Goal: Transaction & Acquisition: Book appointment/travel/reservation

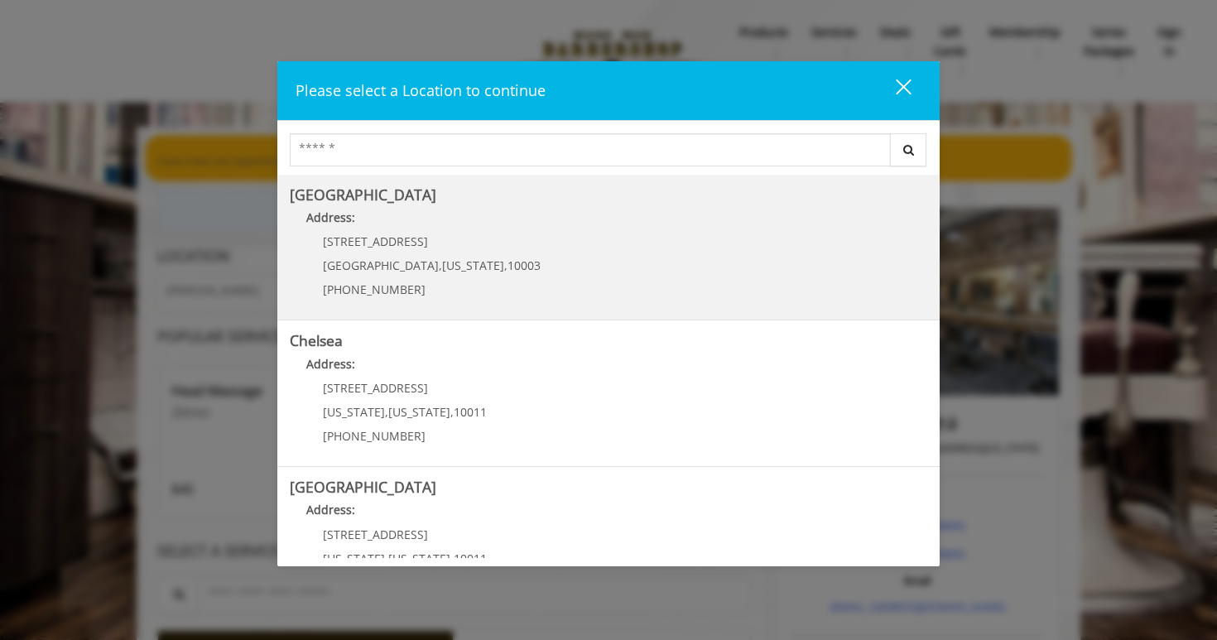
click at [700, 242] on Village "[GEOGRAPHIC_DATA] Address: [STREET_ADDRESS][US_STATE] (212) 598-1840" at bounding box center [608, 247] width 637 height 121
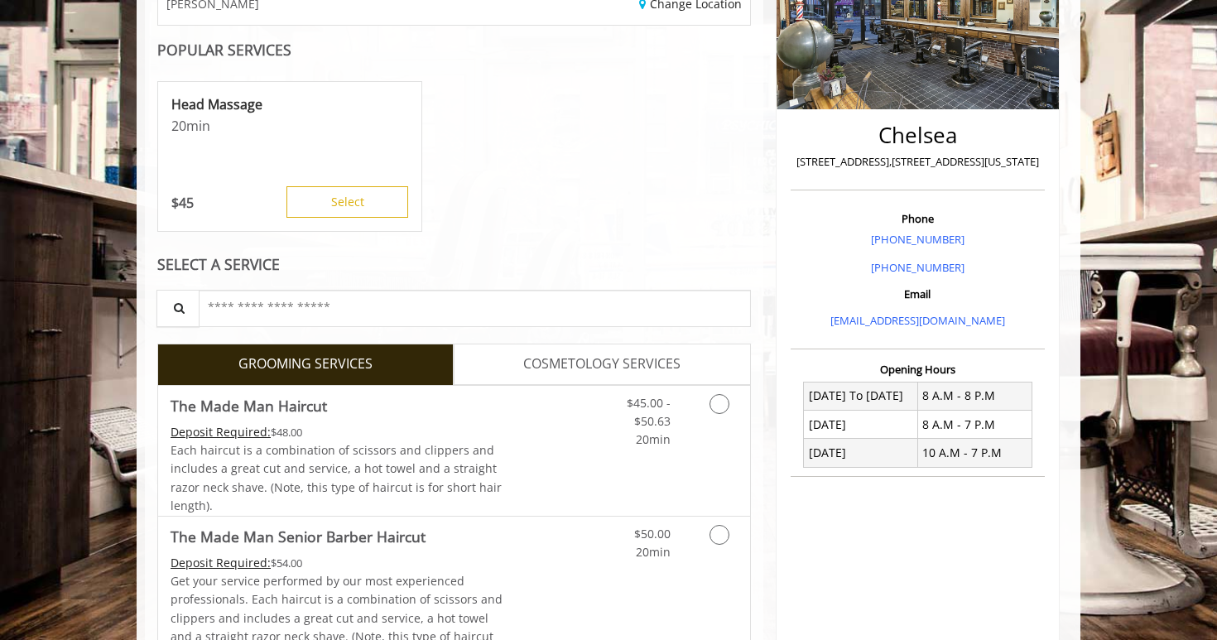
scroll to position [372, 0]
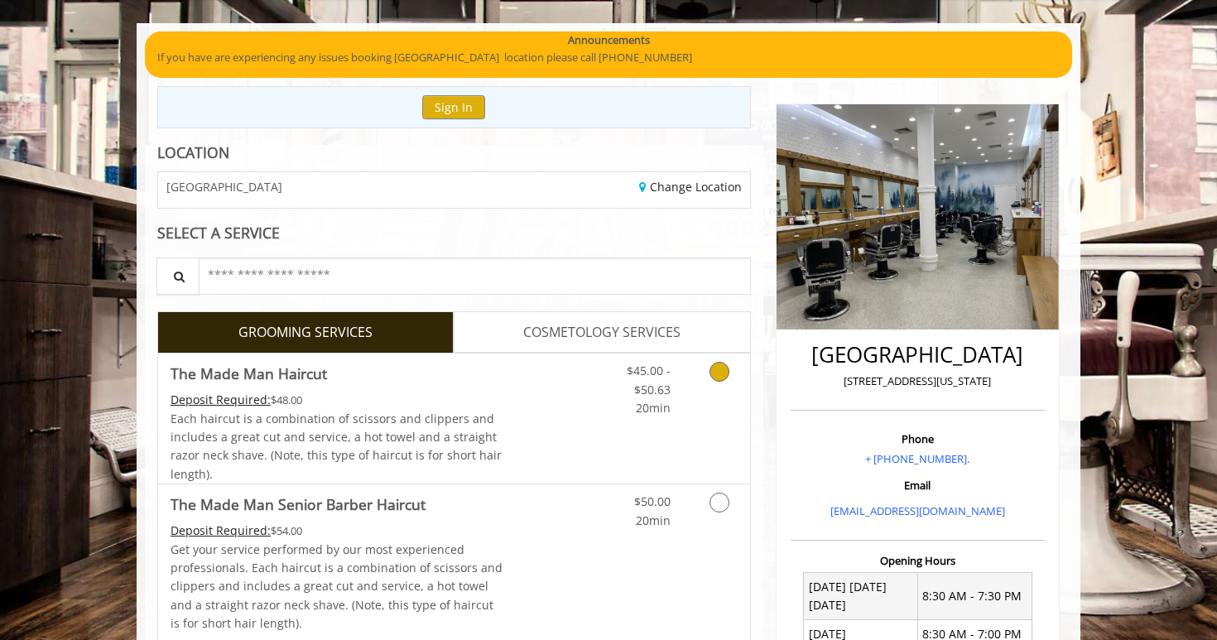
click at [719, 367] on icon "Grooming services" at bounding box center [719, 372] width 20 height 20
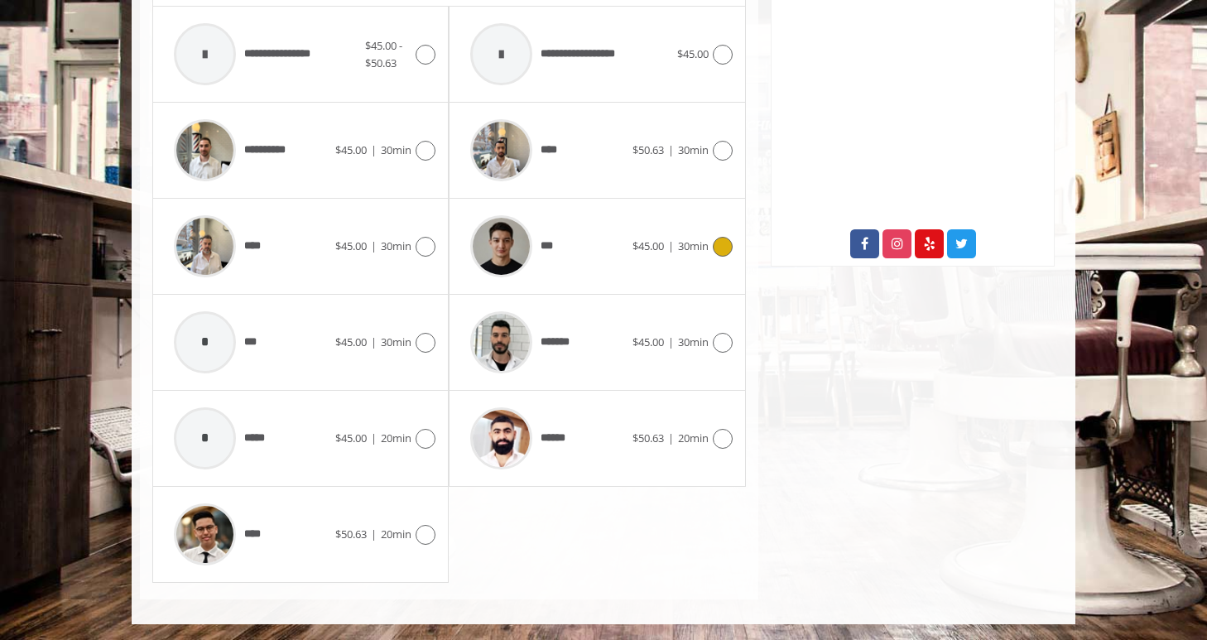
scroll to position [810, 0]
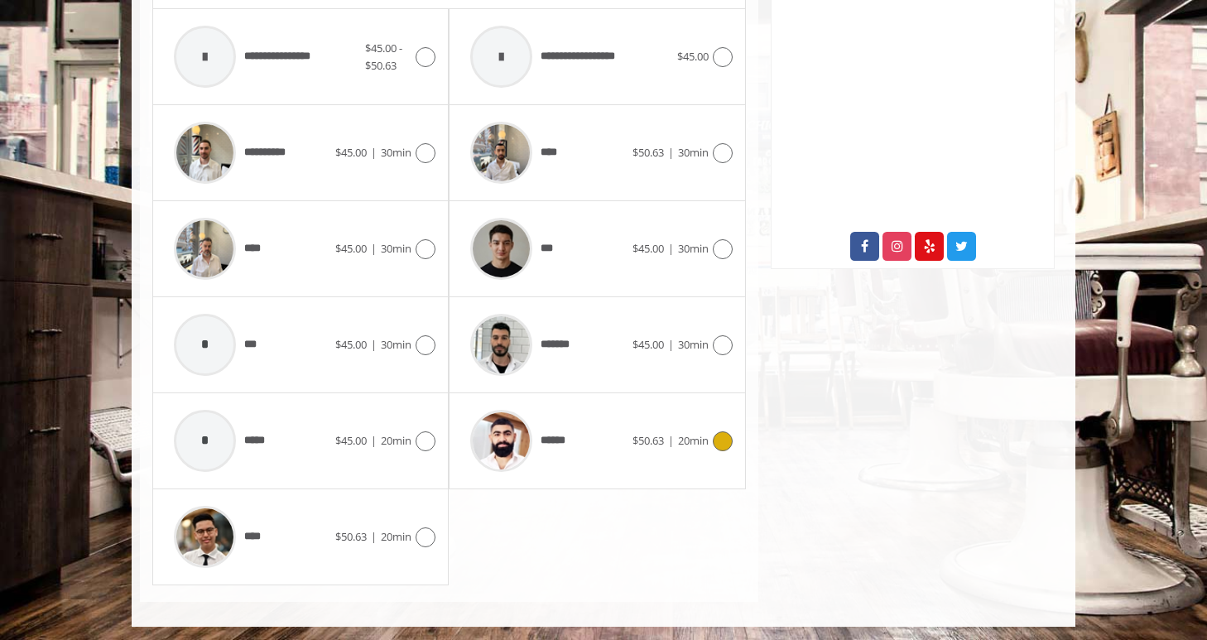
click at [727, 439] on icon at bounding box center [723, 441] width 20 height 20
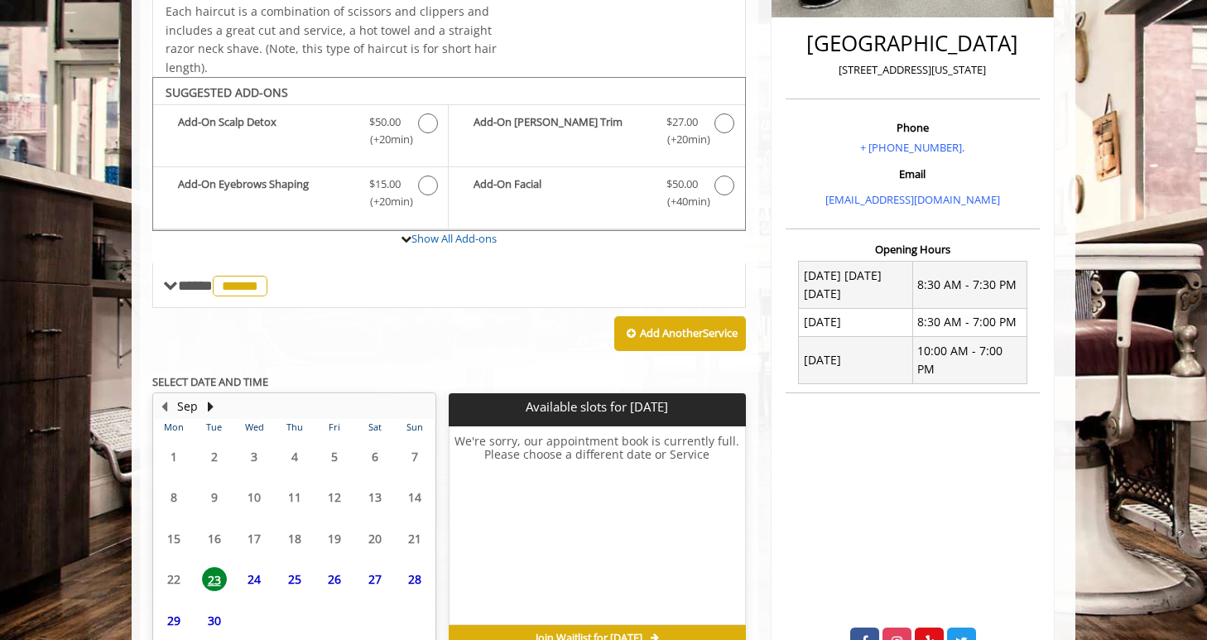
scroll to position [200, 0]
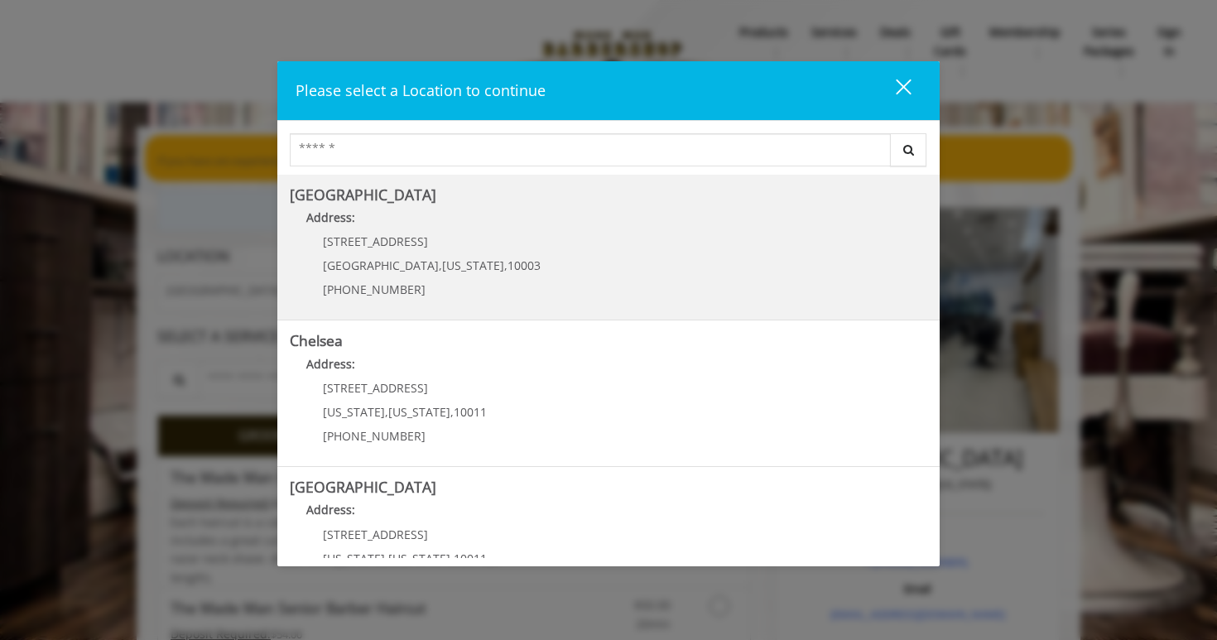
click at [515, 216] on Village "Address:" at bounding box center [608, 222] width 637 height 26
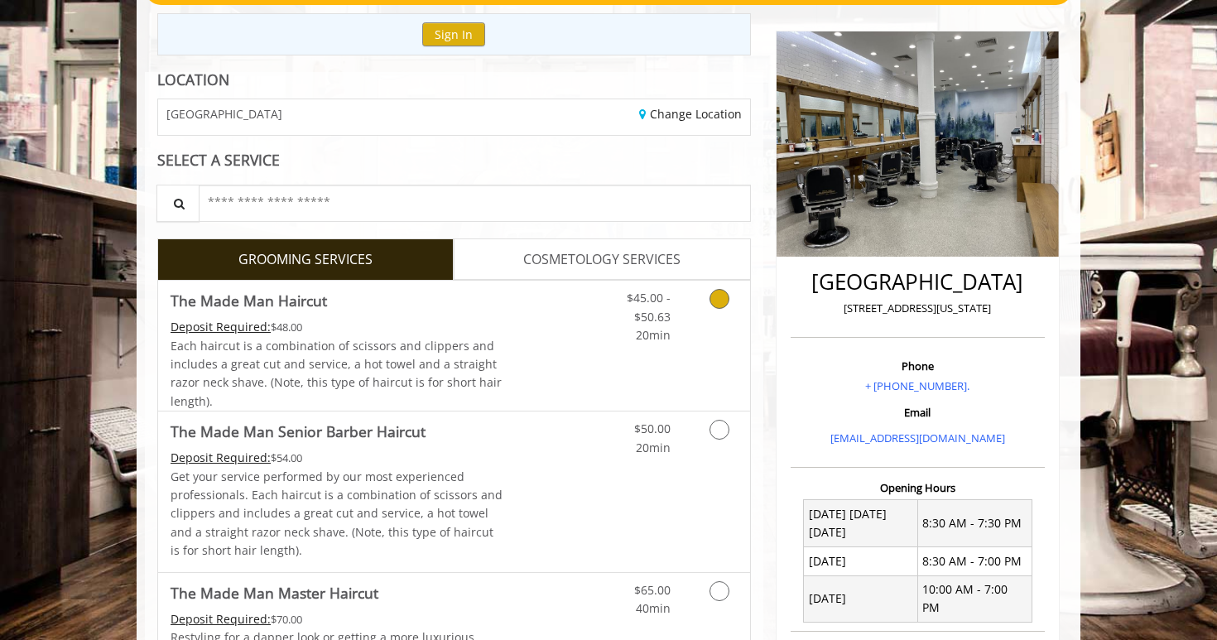
click at [714, 297] on icon "Grooming services" at bounding box center [719, 299] width 20 height 20
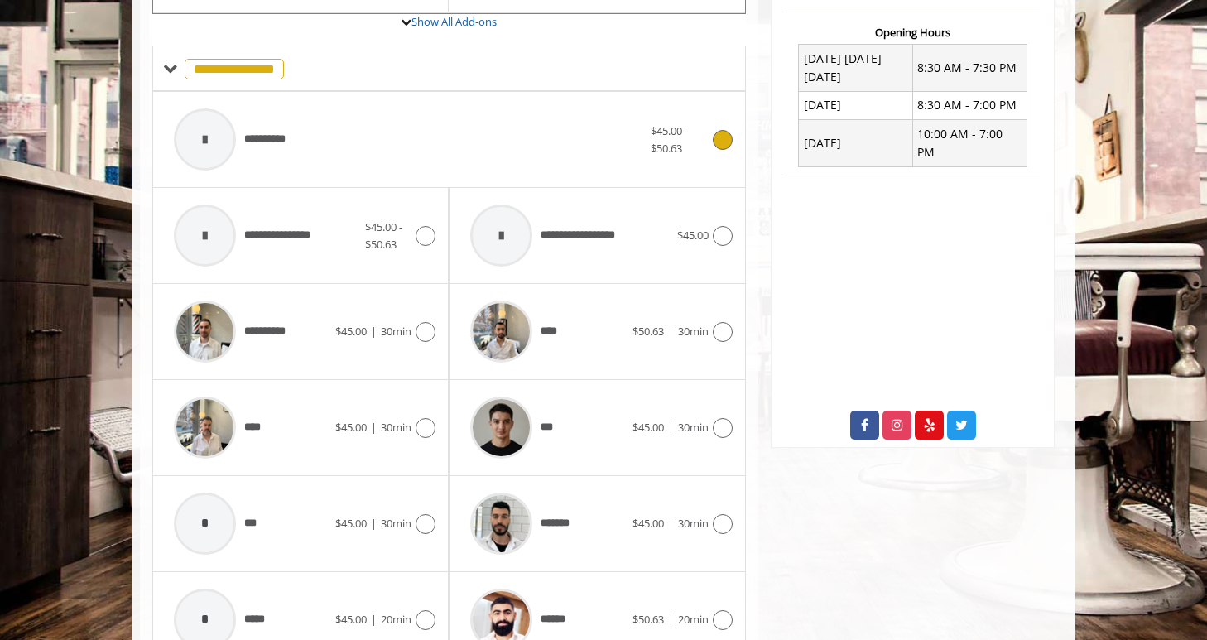
scroll to position [633, 0]
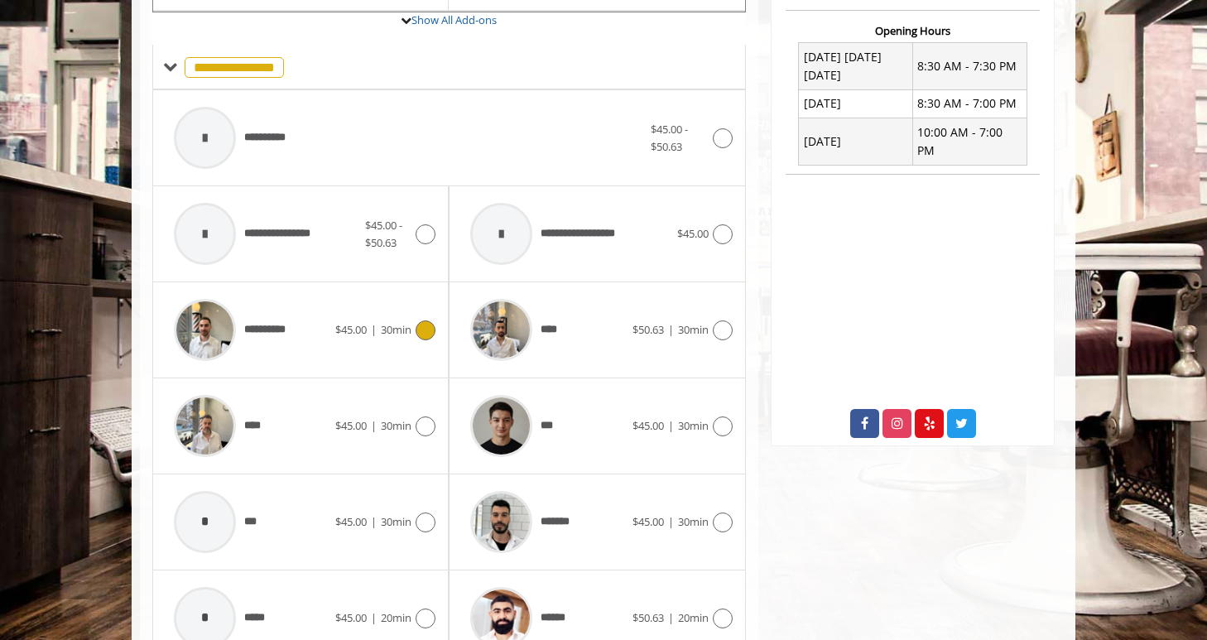
click at [226, 324] on img at bounding box center [205, 330] width 62 height 62
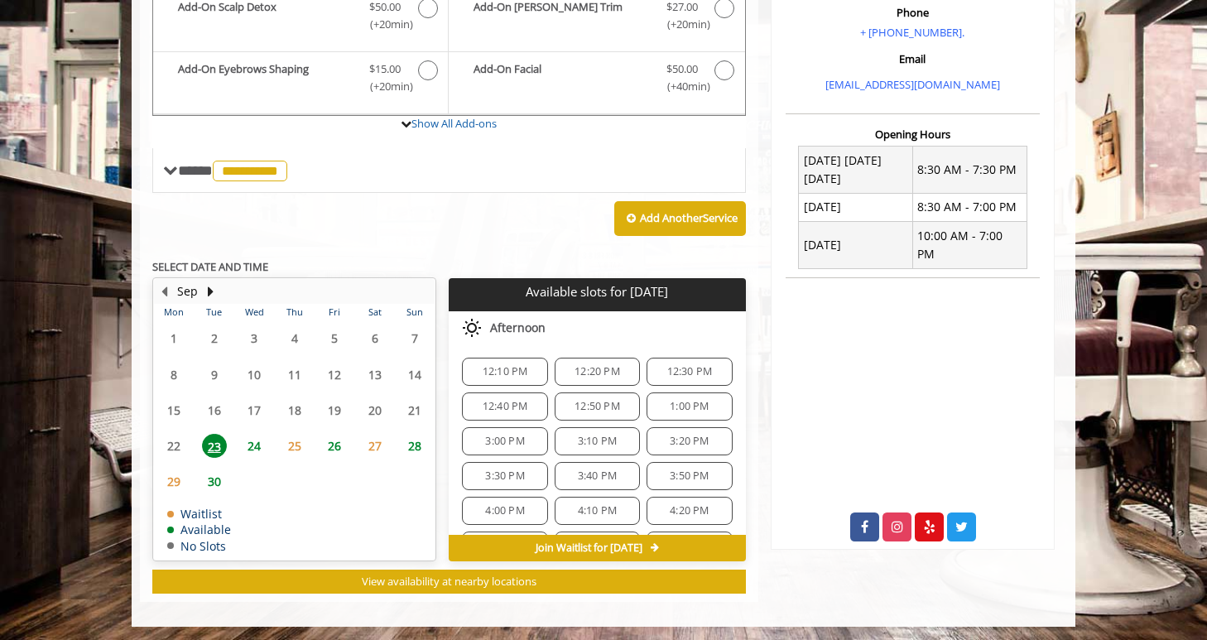
scroll to position [532, 0]
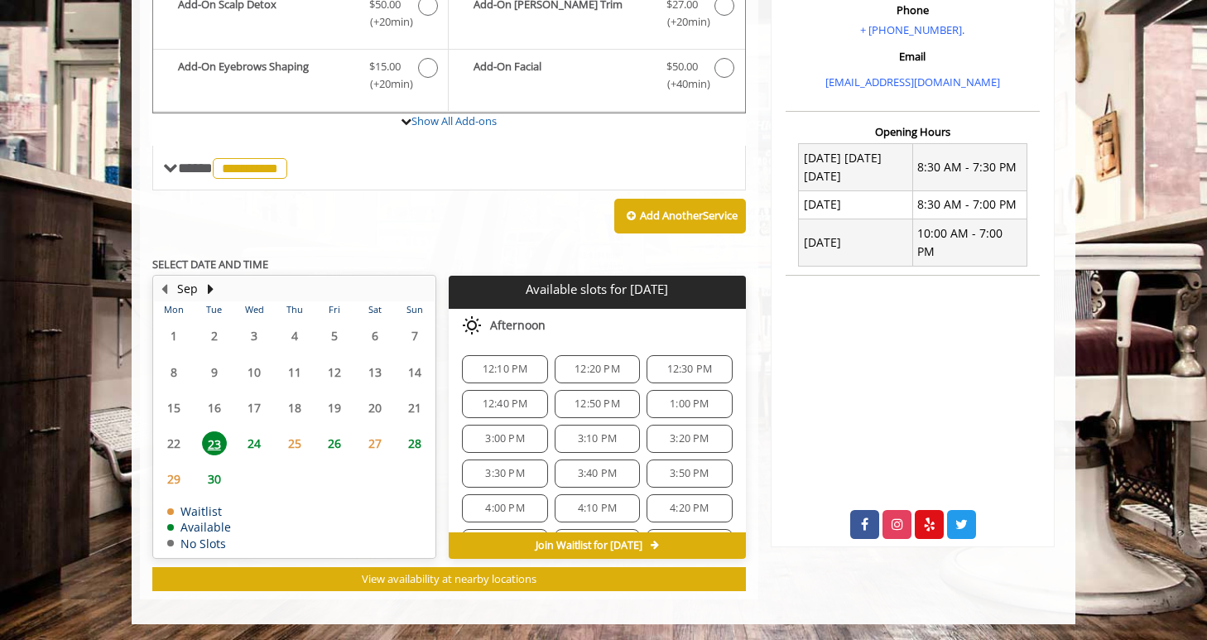
click at [504, 363] on span "12:10 PM" at bounding box center [505, 368] width 46 height 13
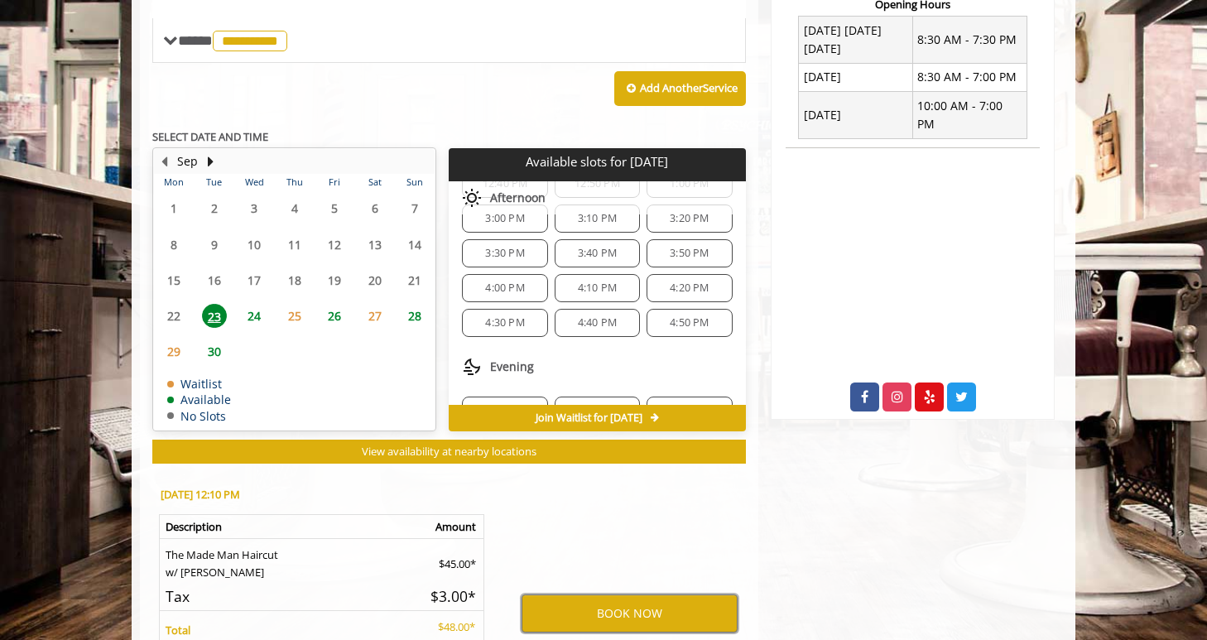
scroll to position [774, 0]
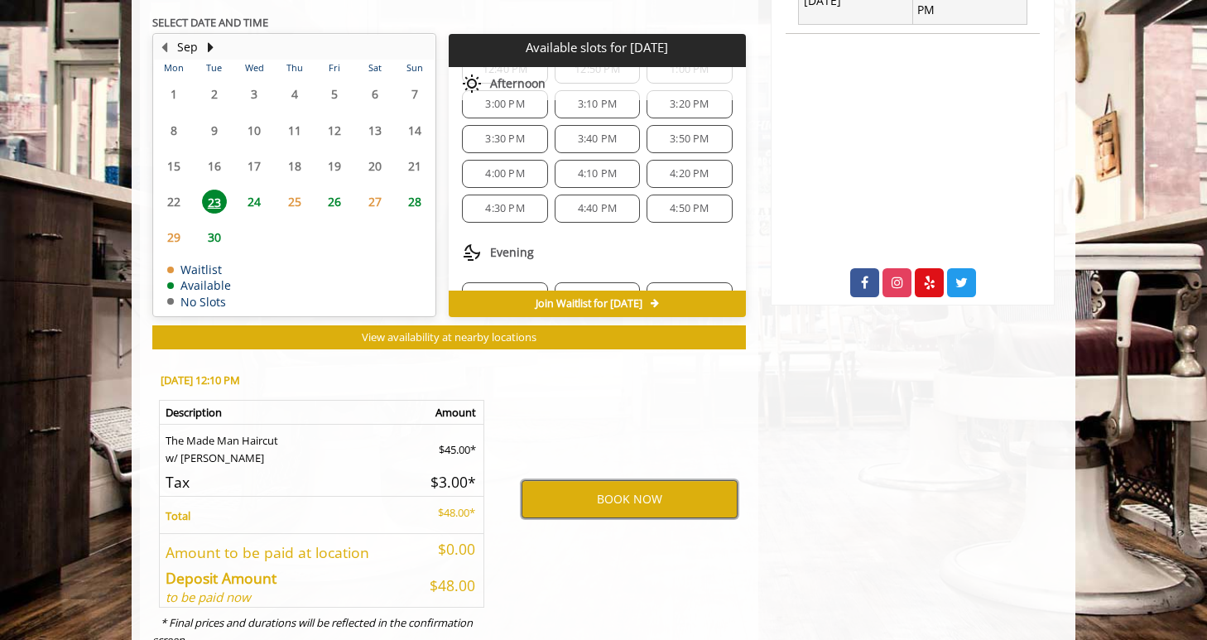
click at [614, 504] on button "BOOK NOW" at bounding box center [629, 499] width 216 height 38
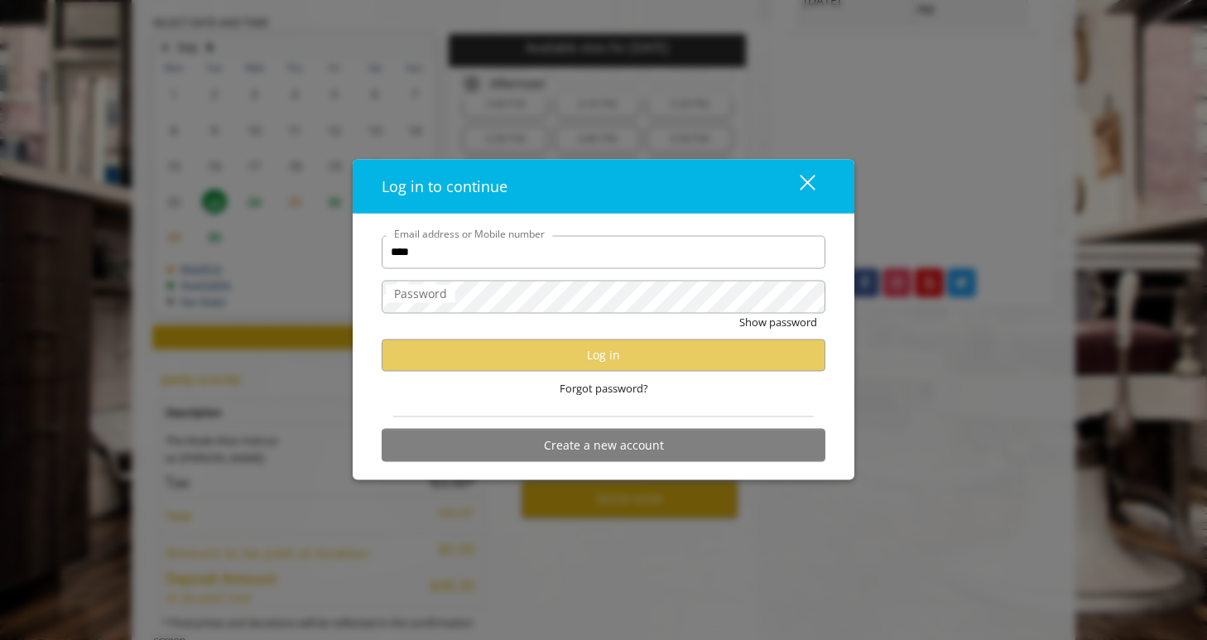
type input "**********"
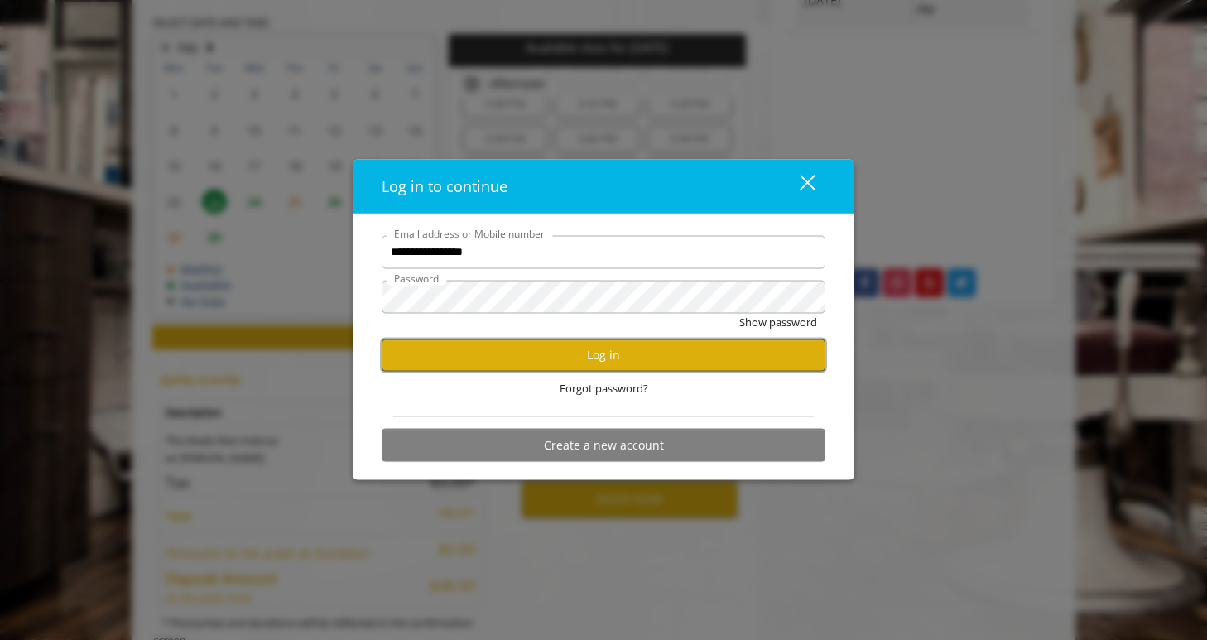
click at [599, 359] on button "Log in" at bounding box center [604, 354] width 444 height 32
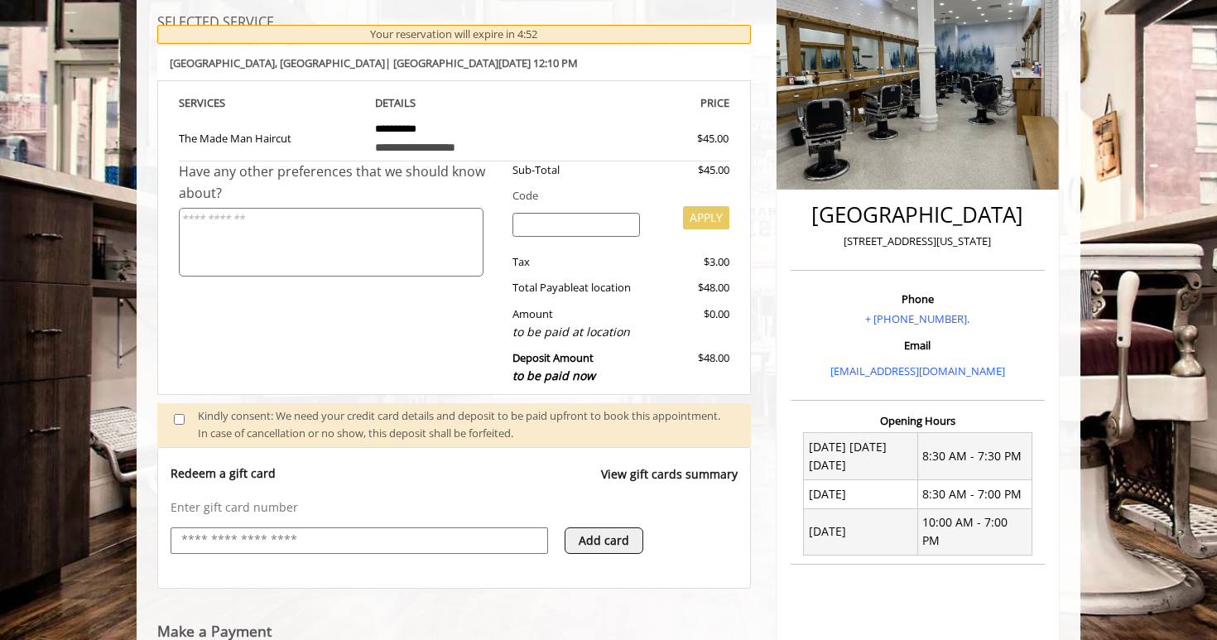
scroll to position [577, 0]
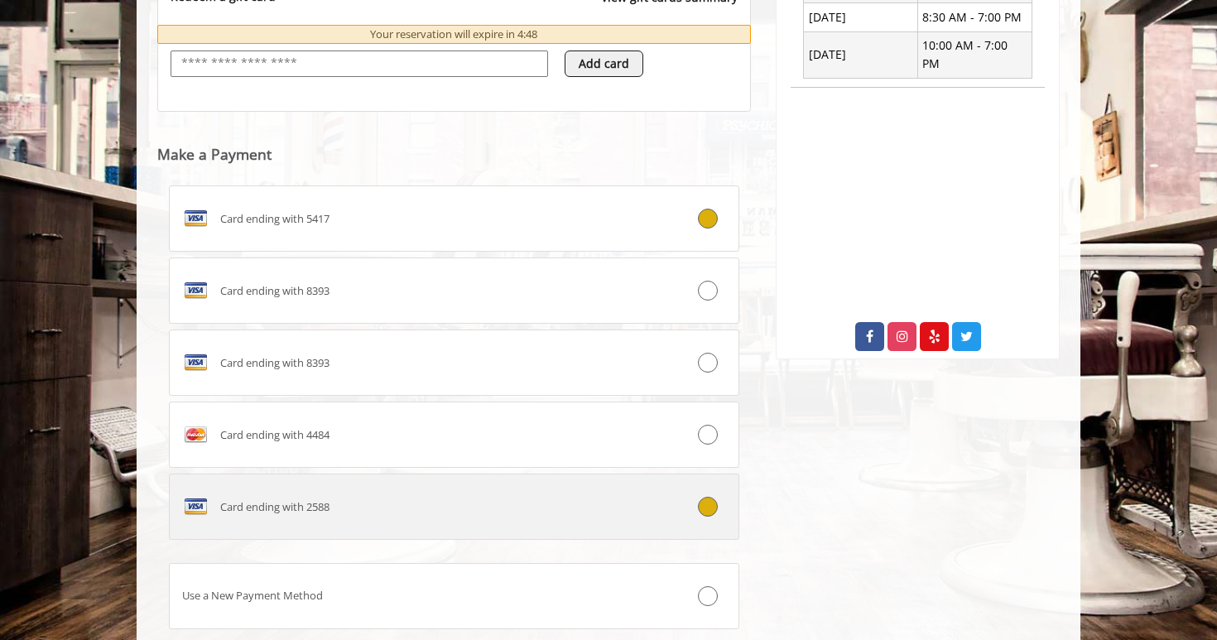
click at [565, 507] on div "Card ending with 2588" at bounding box center [406, 506] width 473 height 26
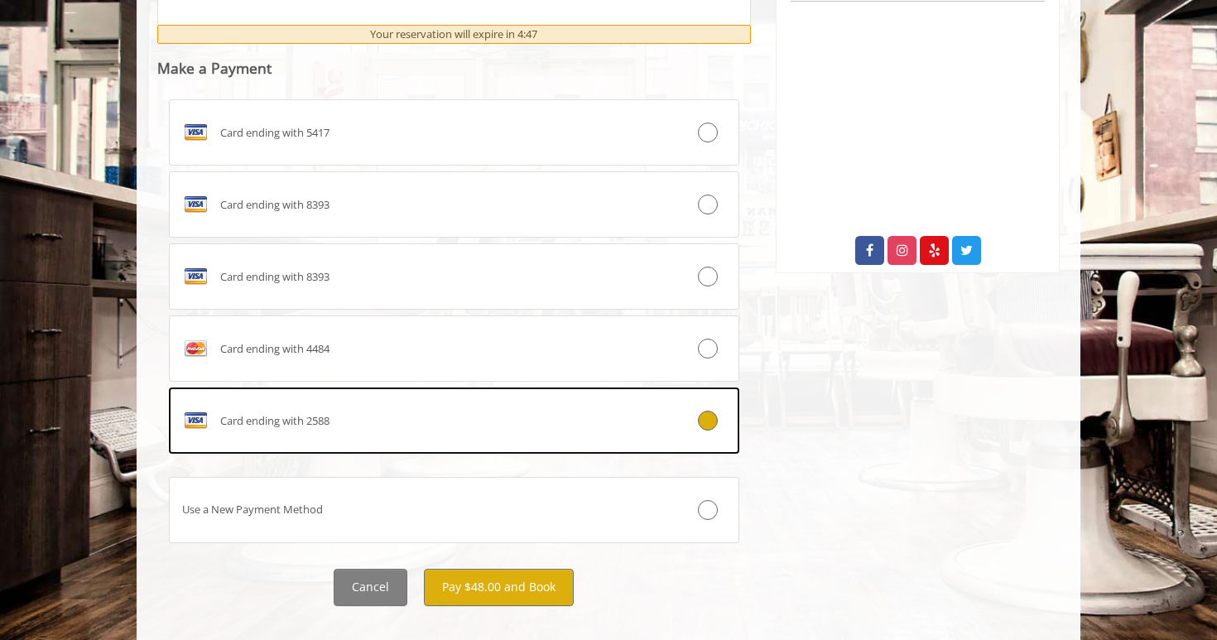
scroll to position [830, 0]
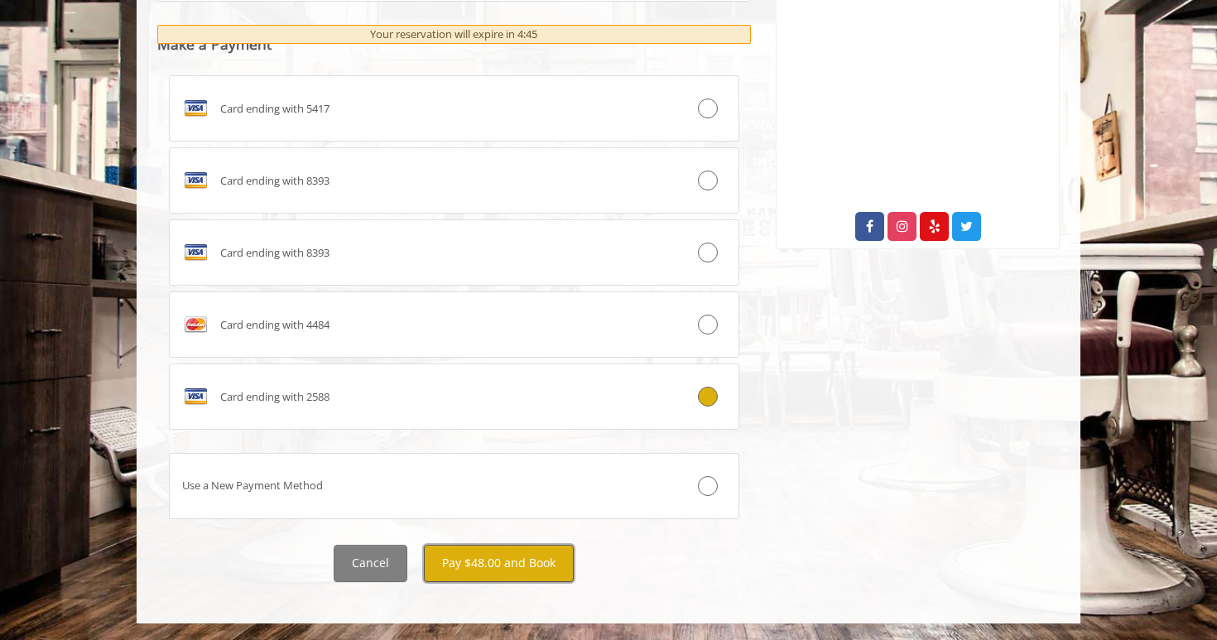
click at [532, 565] on button "Pay $48.00 and Book" at bounding box center [499, 563] width 150 height 37
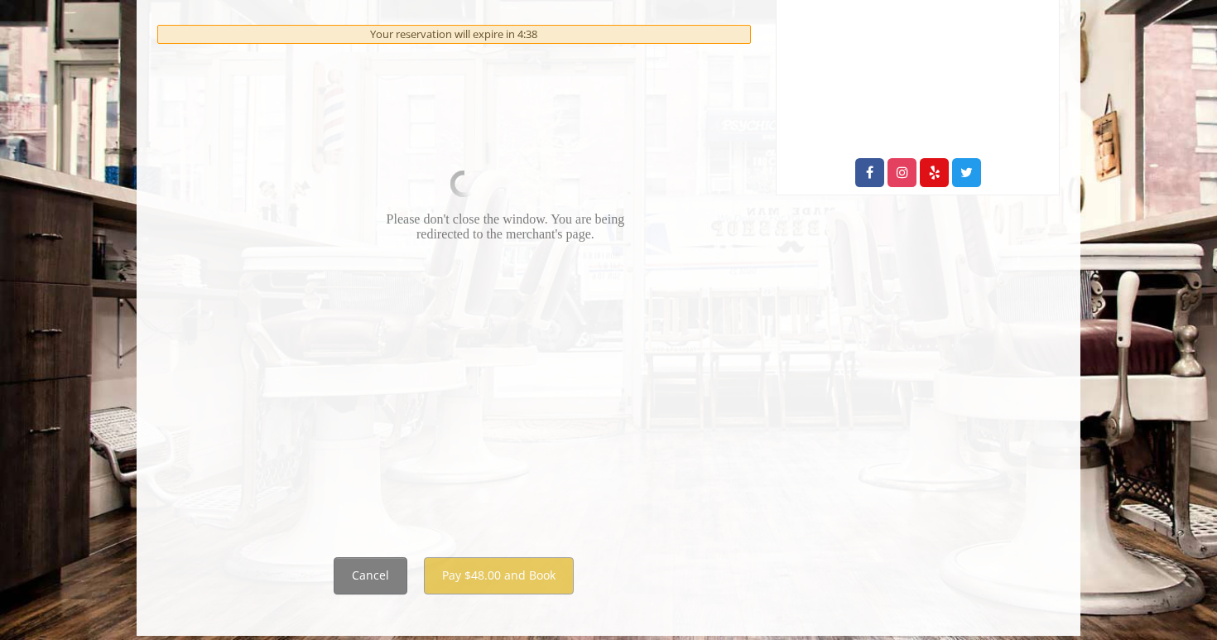
scroll to position [881, 0]
